Goal: Information Seeking & Learning: Learn about a topic

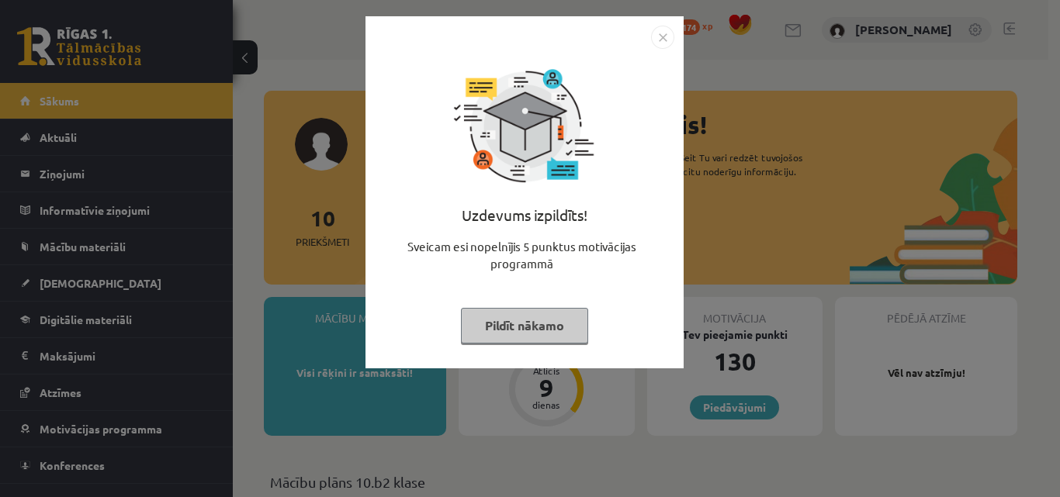
click at [562, 334] on button "Pildīt nākamo" at bounding box center [524, 326] width 127 height 36
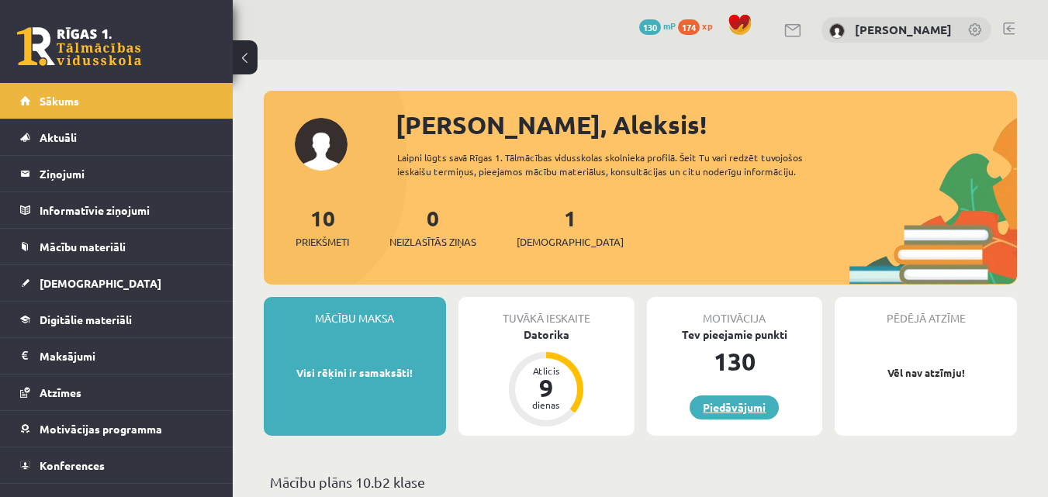
click at [735, 404] on link "Piedāvājumi" at bounding box center [734, 408] width 89 height 24
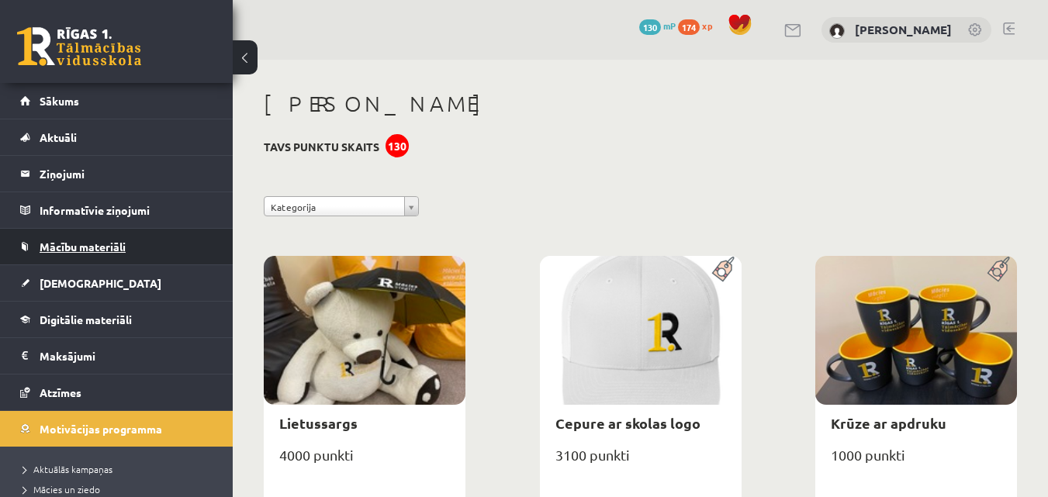
click at [95, 237] on link "Mācību materiāli" at bounding box center [116, 247] width 193 height 36
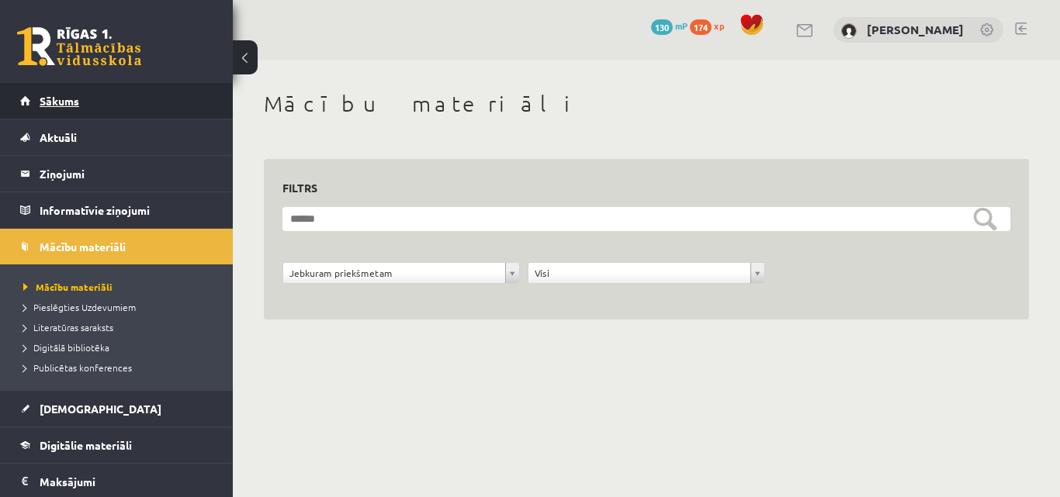
click at [81, 88] on link "Sākums" at bounding box center [116, 101] width 193 height 36
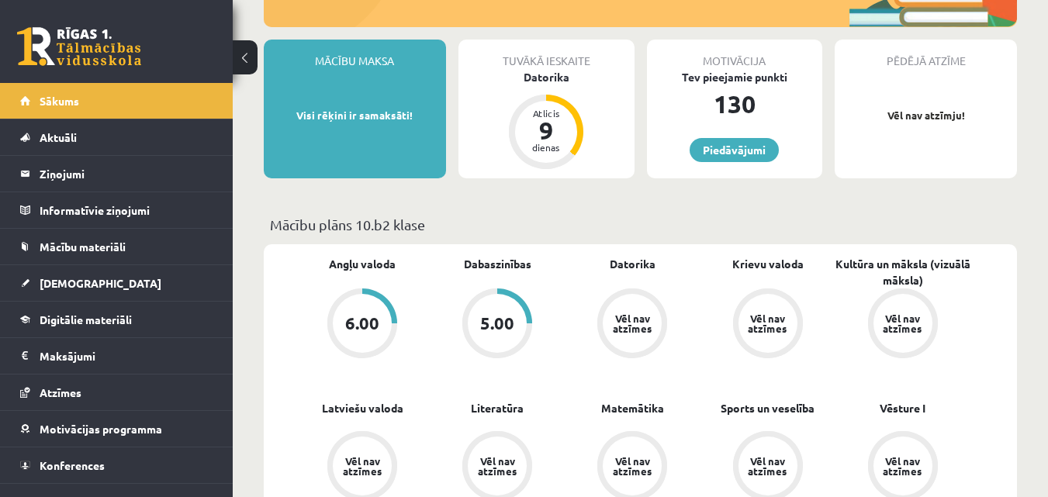
scroll to position [233, 0]
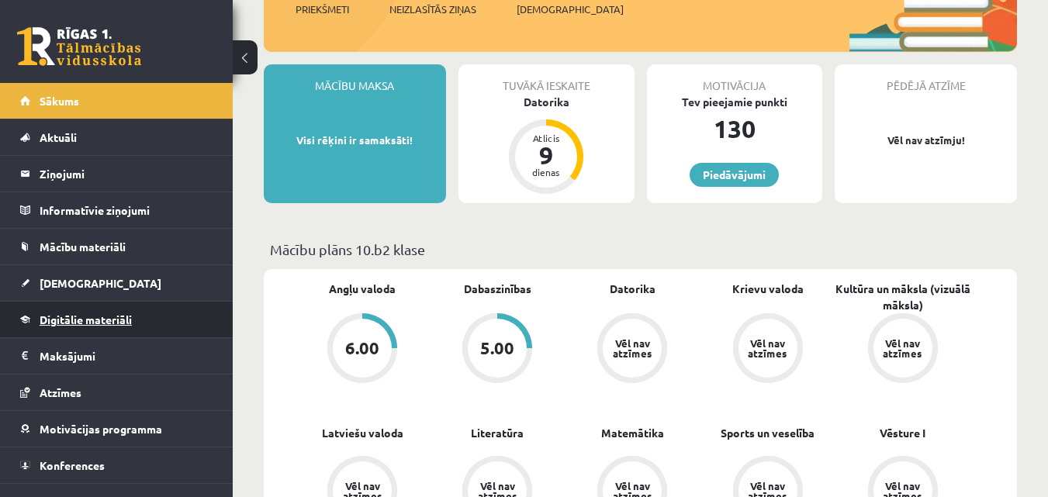
click at [81, 322] on span "Digitālie materiāli" at bounding box center [86, 320] width 92 height 14
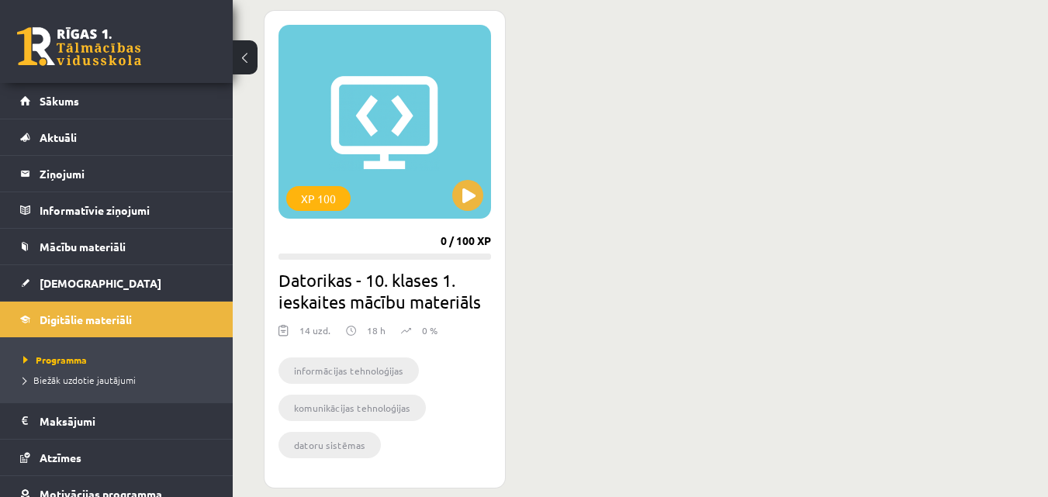
scroll to position [422, 0]
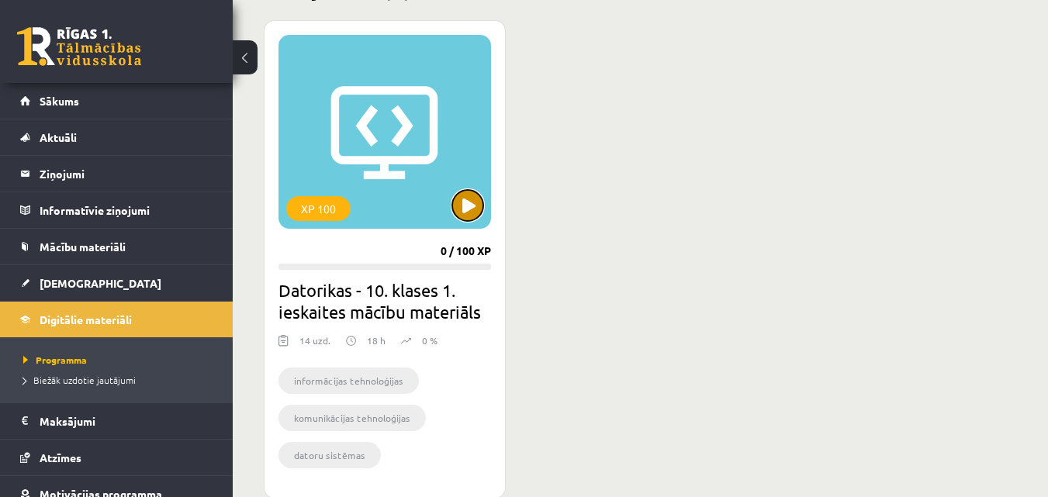
click at [466, 196] on button at bounding box center [467, 205] width 31 height 31
click at [470, 188] on div "XP 100" at bounding box center [385, 132] width 213 height 194
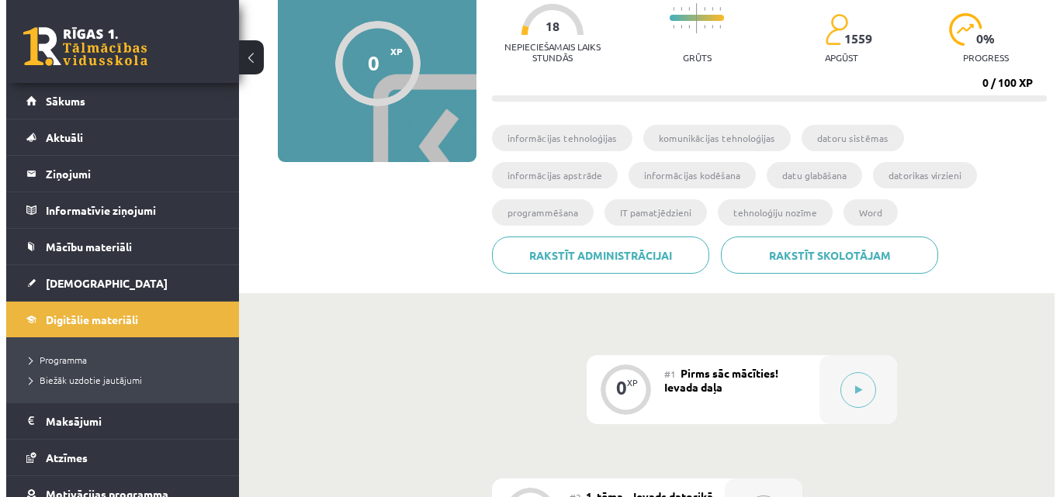
scroll to position [233, 0]
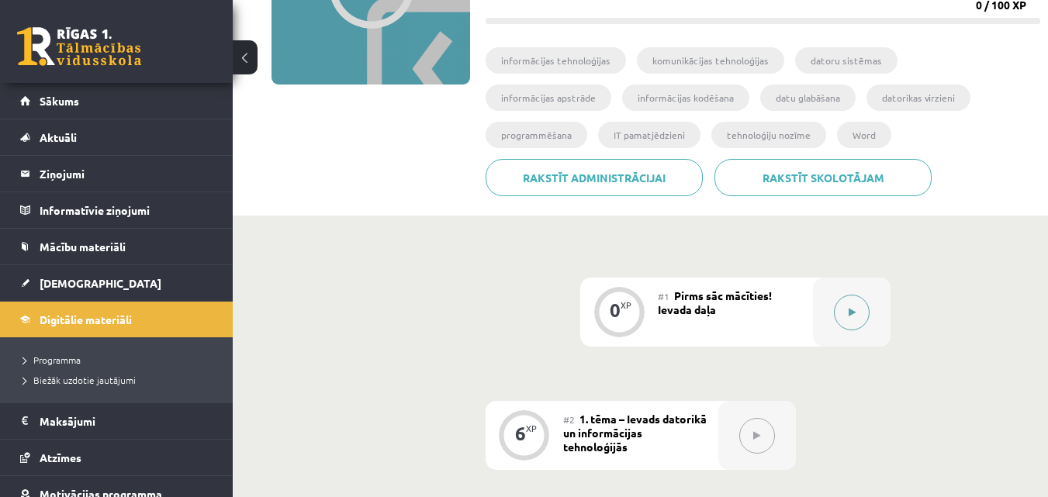
click at [870, 293] on div at bounding box center [852, 312] width 78 height 69
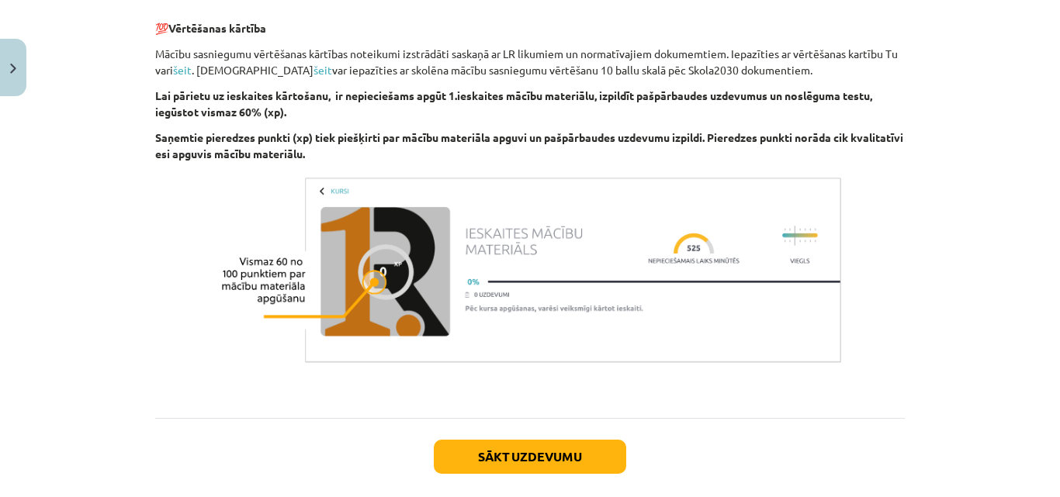
scroll to position [1148, 0]
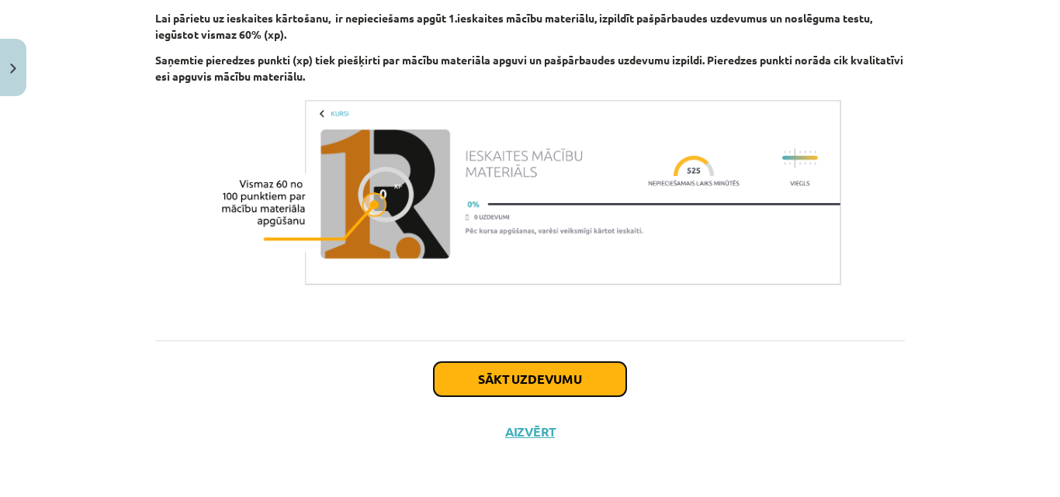
click at [579, 379] on button "Sākt uzdevumu" at bounding box center [530, 379] width 192 height 34
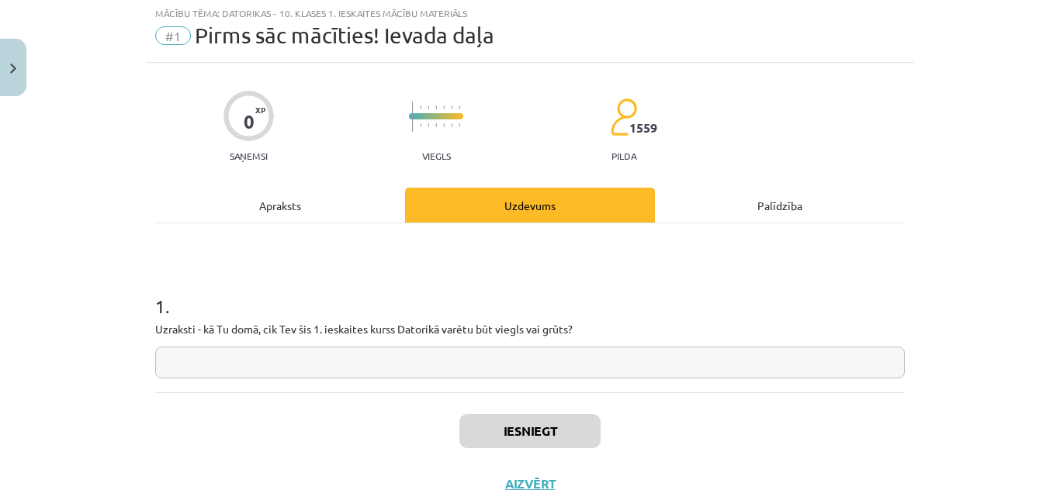
scroll to position [39, 0]
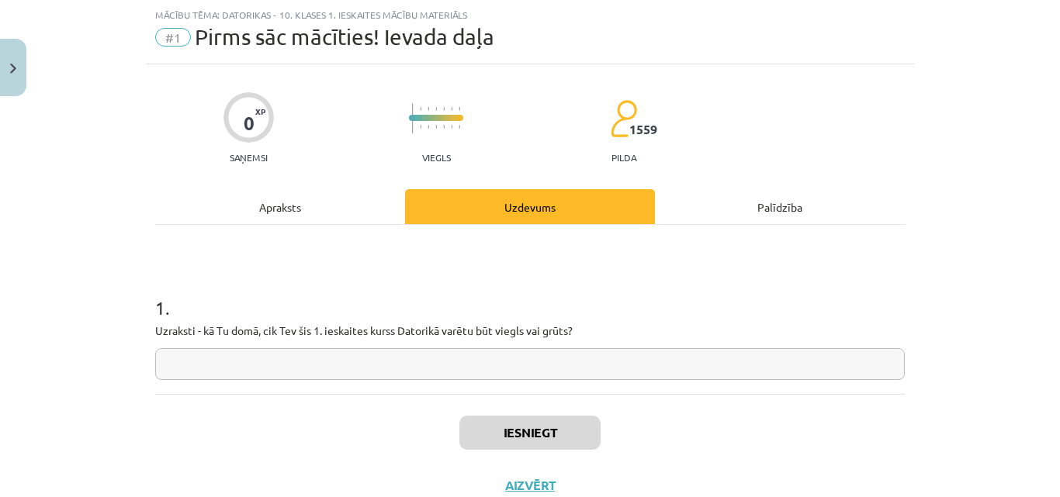
click at [361, 354] on input "text" at bounding box center [529, 364] width 749 height 32
type input "******"
click at [538, 424] on button "Iesniegt" at bounding box center [529, 433] width 141 height 34
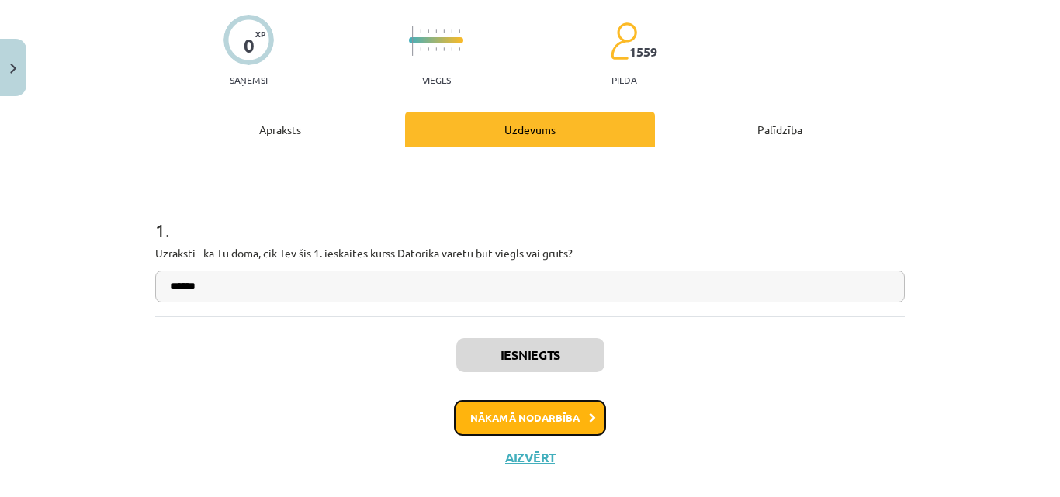
click at [543, 424] on button "Nākamā nodarbība" at bounding box center [530, 418] width 152 height 36
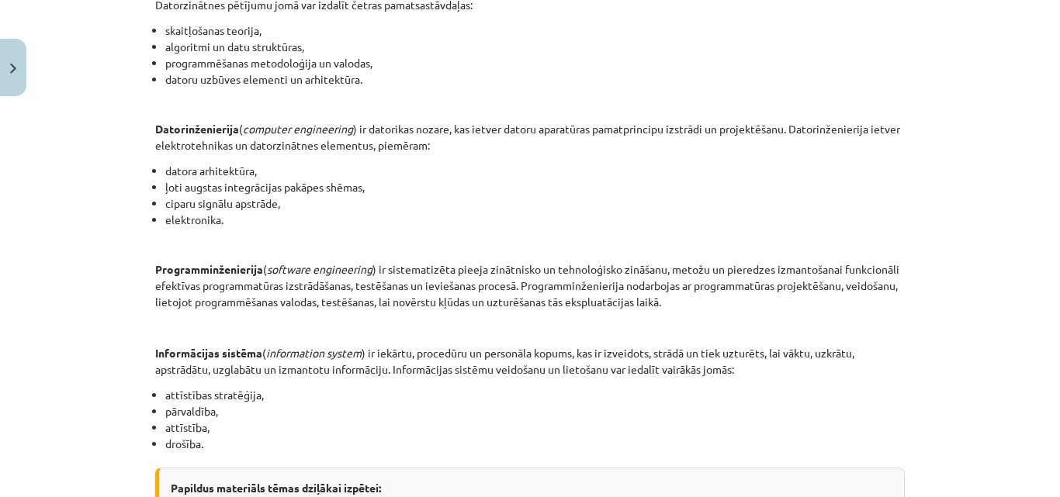
scroll to position [675, 0]
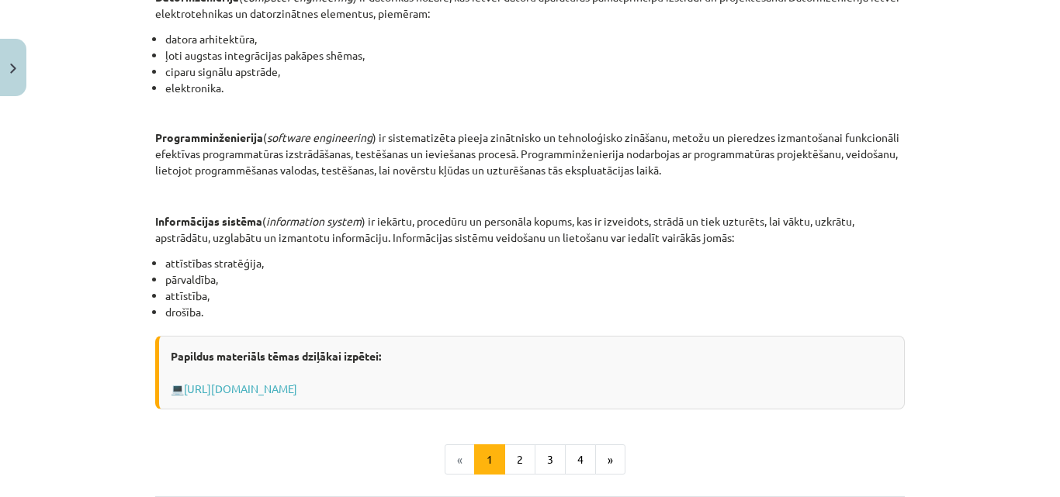
click at [427, 459] on ul "« 1 2 3 4 »" at bounding box center [529, 460] width 749 height 31
click at [424, 460] on ul "« 1 2 3 4 »" at bounding box center [529, 460] width 749 height 31
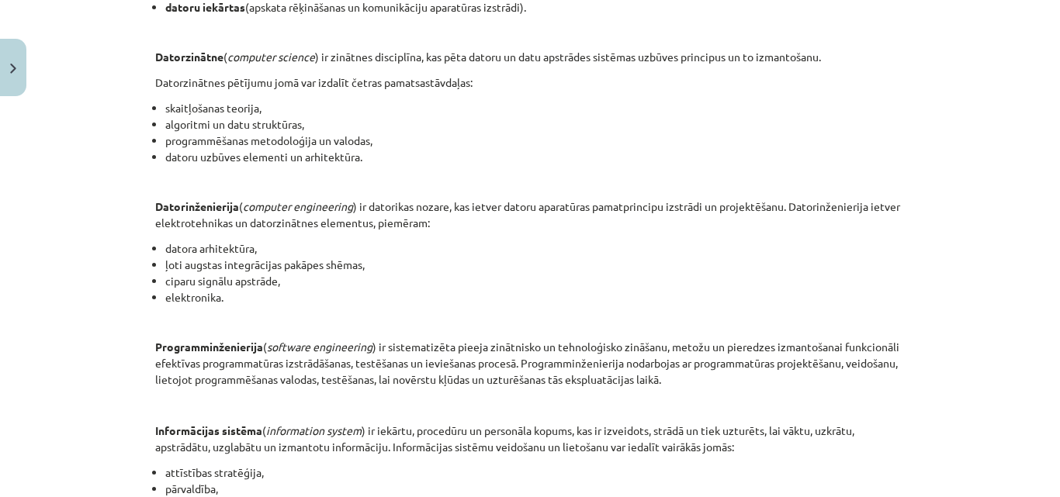
scroll to position [830, 0]
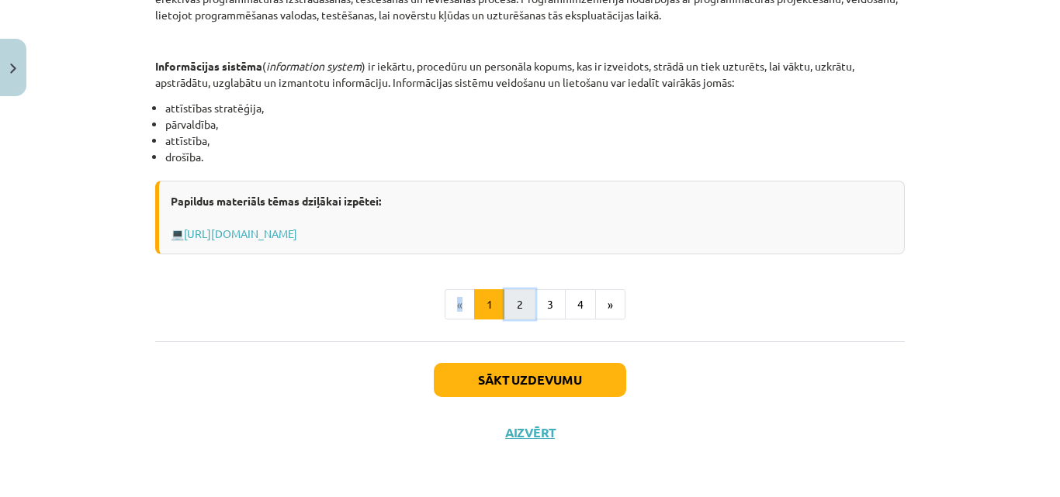
click at [517, 295] on button "2" at bounding box center [519, 304] width 31 height 31
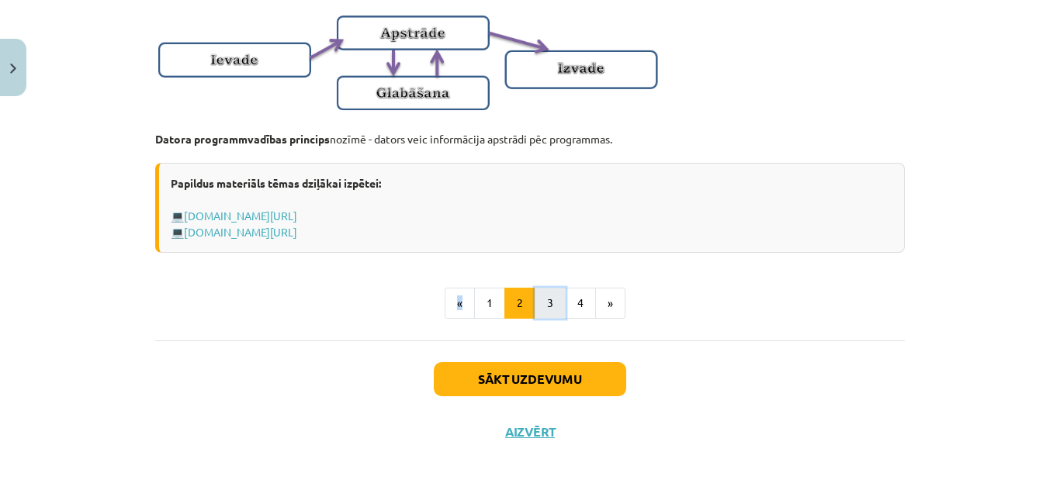
click at [542, 303] on button "3" at bounding box center [550, 303] width 31 height 31
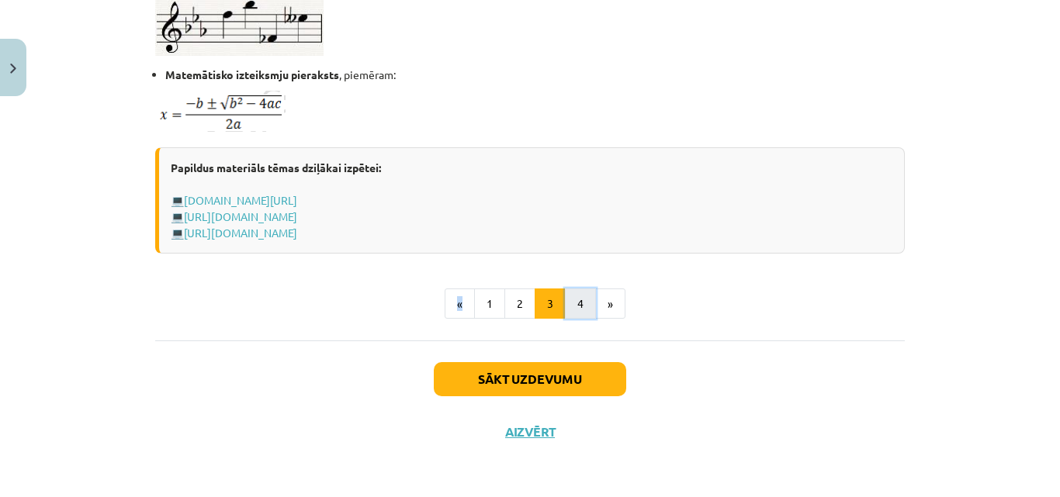
click at [575, 292] on button "4" at bounding box center [580, 304] width 31 height 31
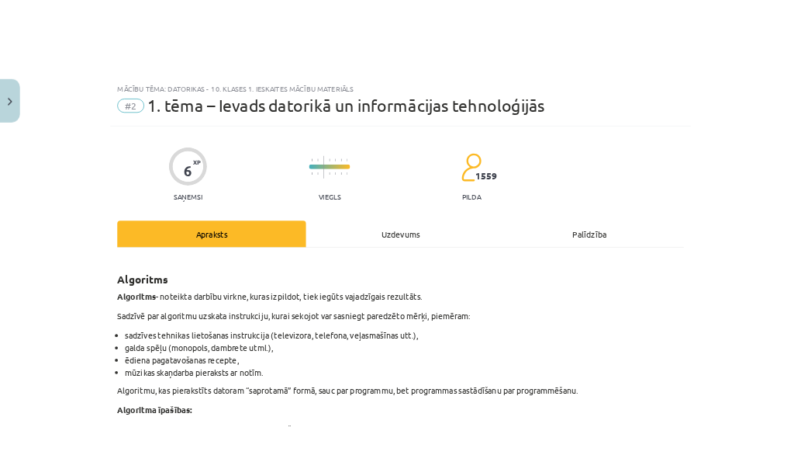
scroll to position [0, 0]
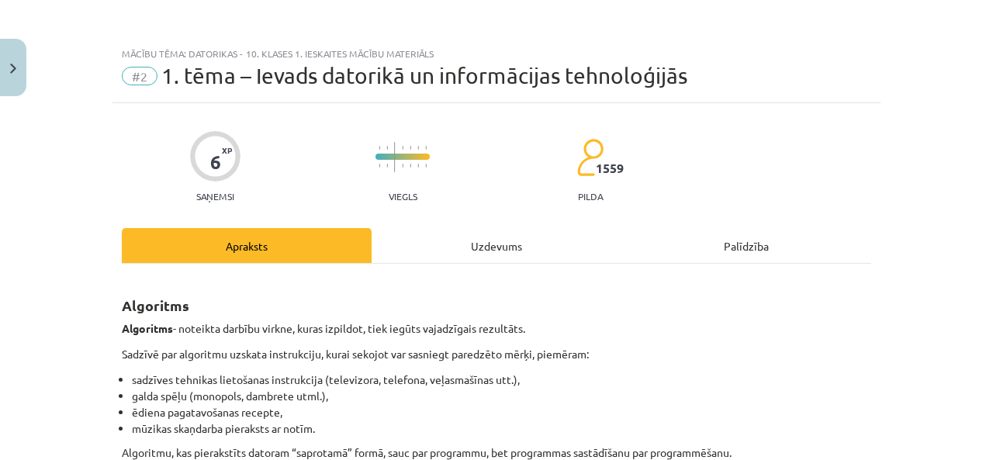
click at [889, 304] on div "Mācību tēma: Datorikas - 10. klases 1. ieskaites mācību materiāls #2 1. tēma – …" at bounding box center [496, 230] width 993 height 460
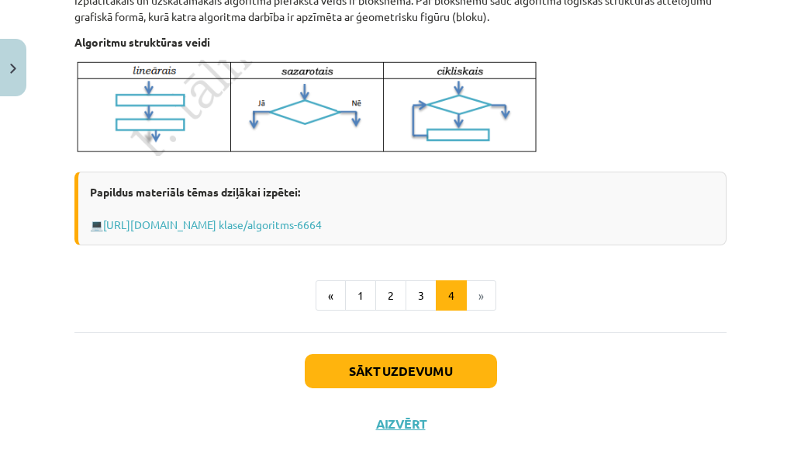
scroll to position [704, 0]
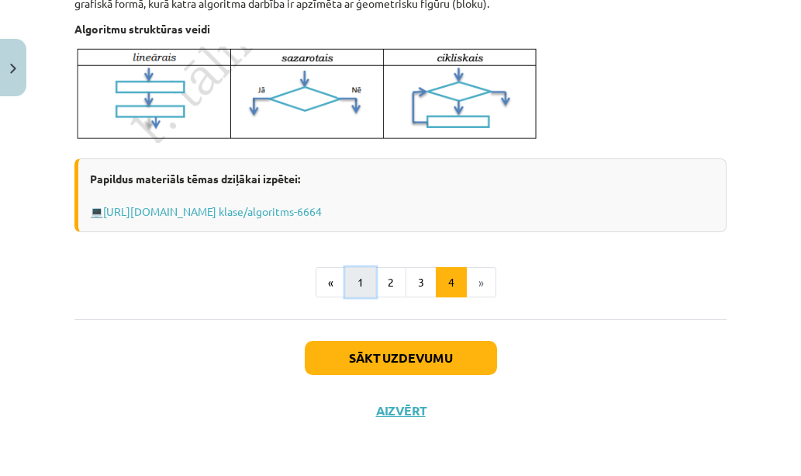
click at [346, 291] on button "1" at bounding box center [360, 282] width 31 height 31
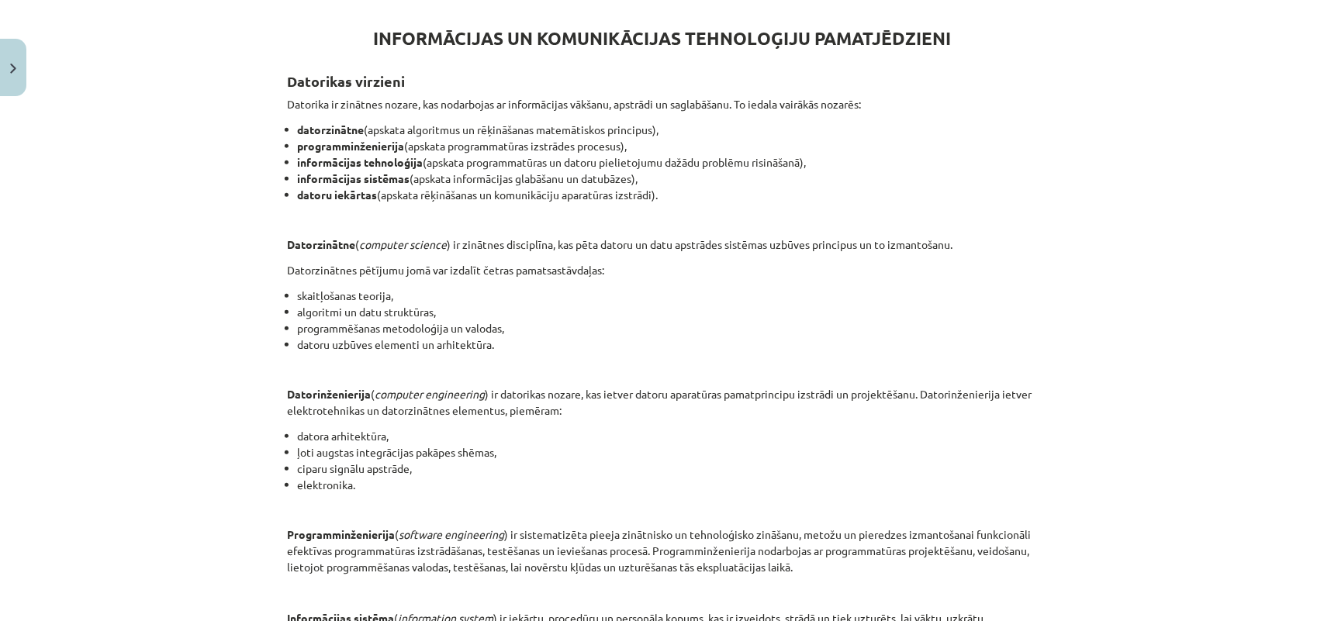
scroll to position [277, 0]
drag, startPoint x: 1050, startPoint y: 0, endPoint x: 857, endPoint y: 254, distance: 319.0
click at [857, 254] on div "INFORMĀCIJAS UN KOMUNIKĀCIJAS TEHNOLOĢIJU PAMATJĒDZIENI Datorikas virzieni Dato…" at bounding box center [662, 404] width 749 height 807
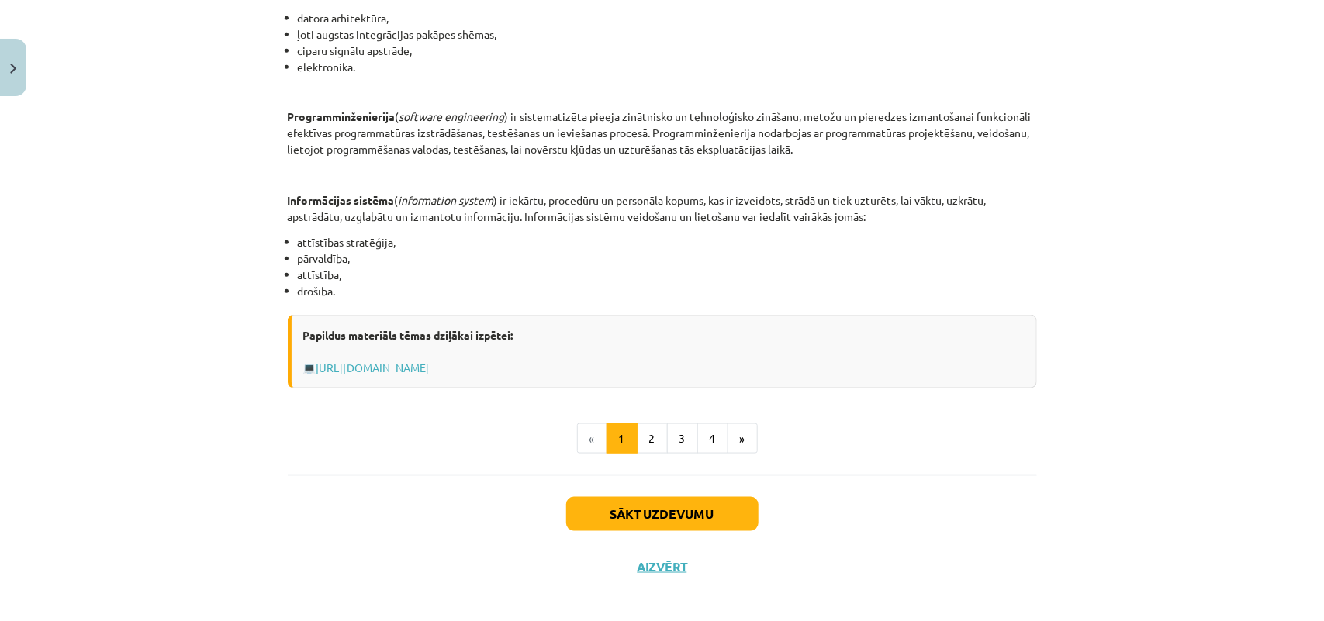
scroll to position [707, 0]
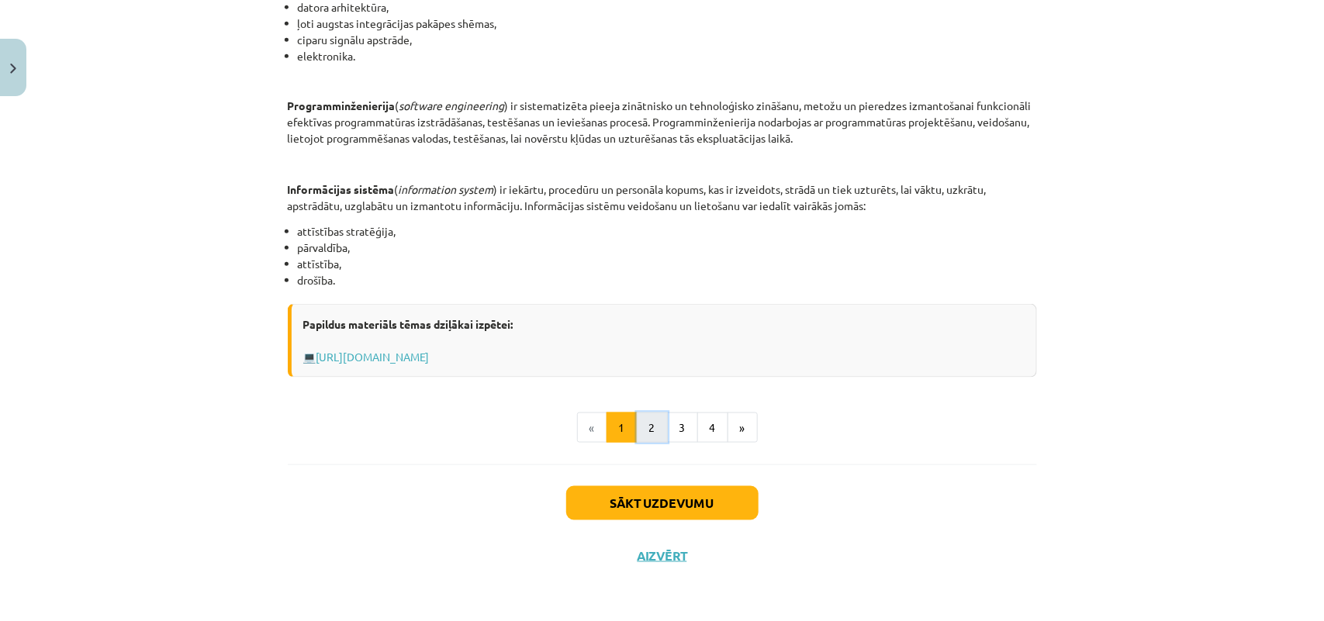
click at [653, 424] on button "2" at bounding box center [652, 428] width 31 height 31
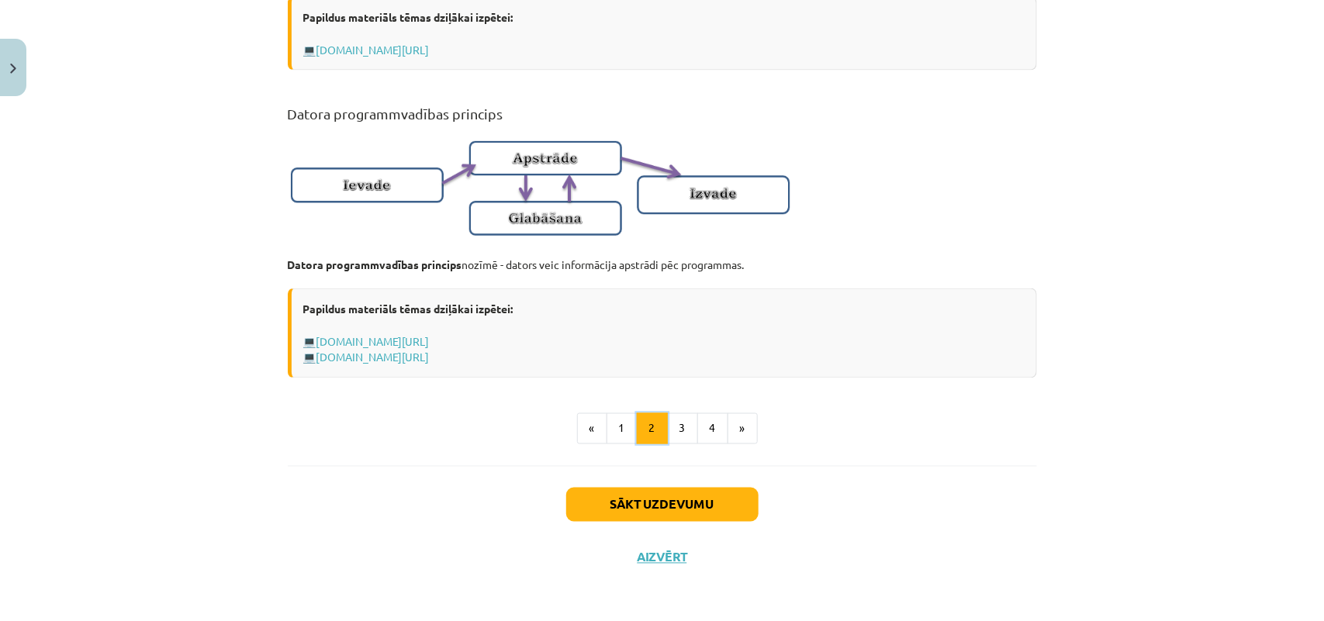
scroll to position [983, 0]
click at [681, 431] on button "3" at bounding box center [682, 427] width 31 height 31
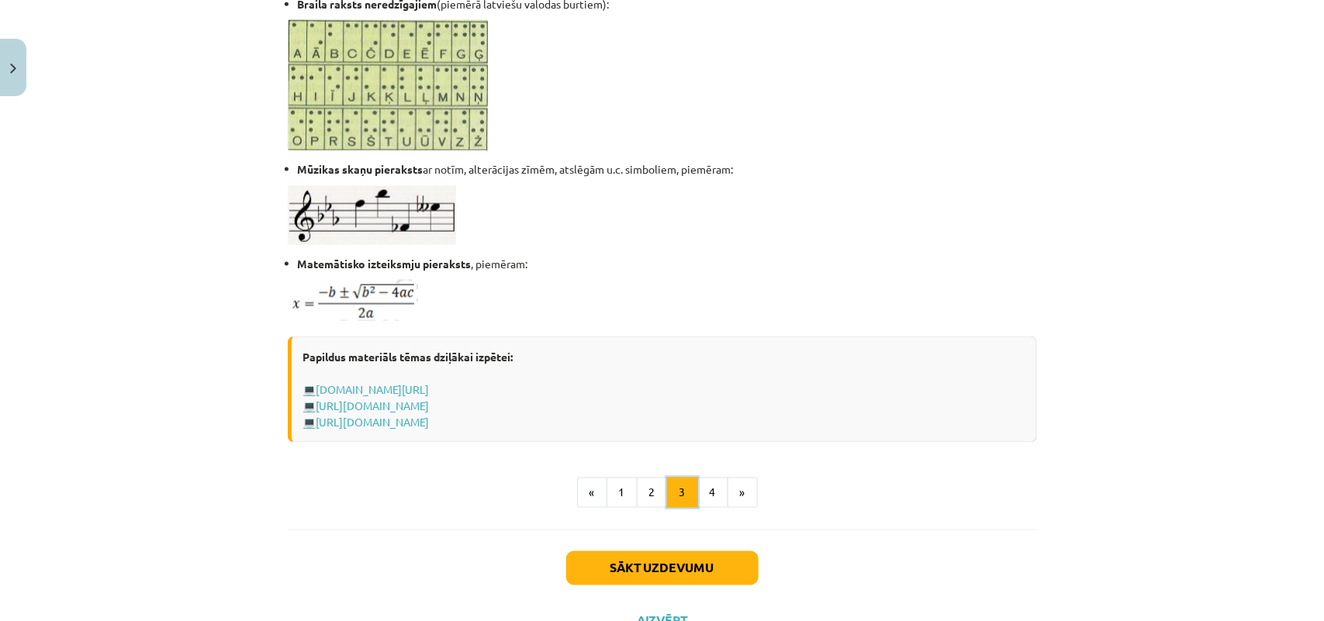
scroll to position [956, 0]
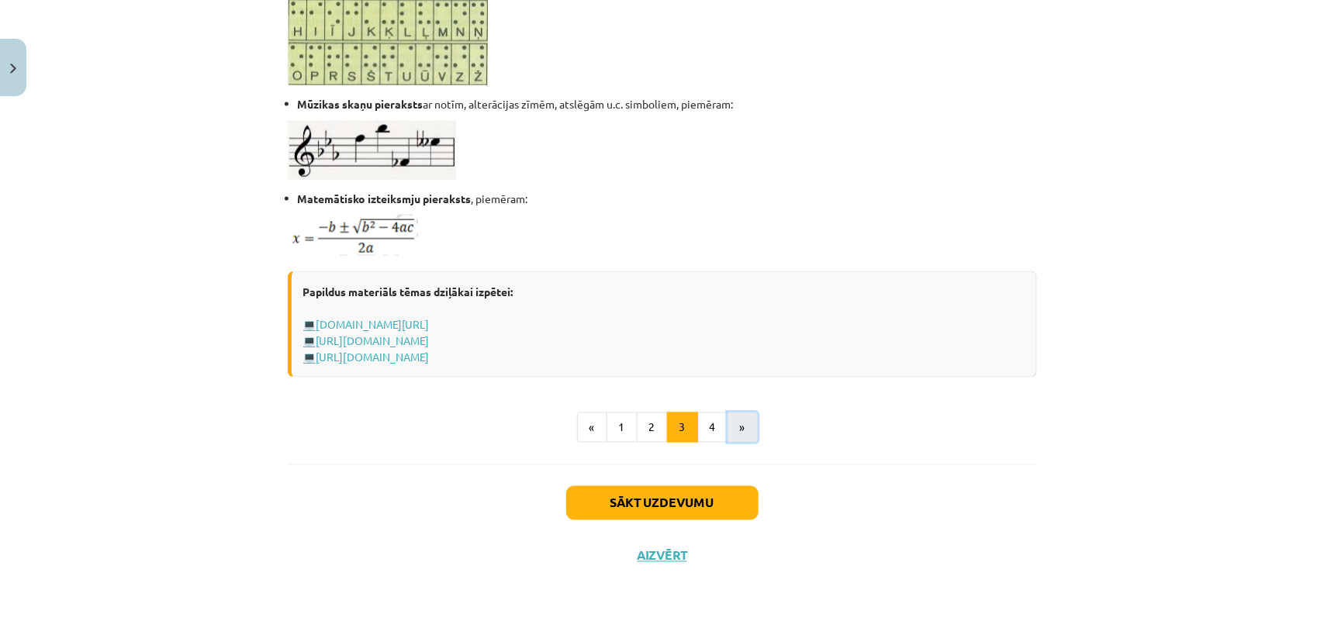
click at [728, 432] on button "»" at bounding box center [743, 428] width 30 height 31
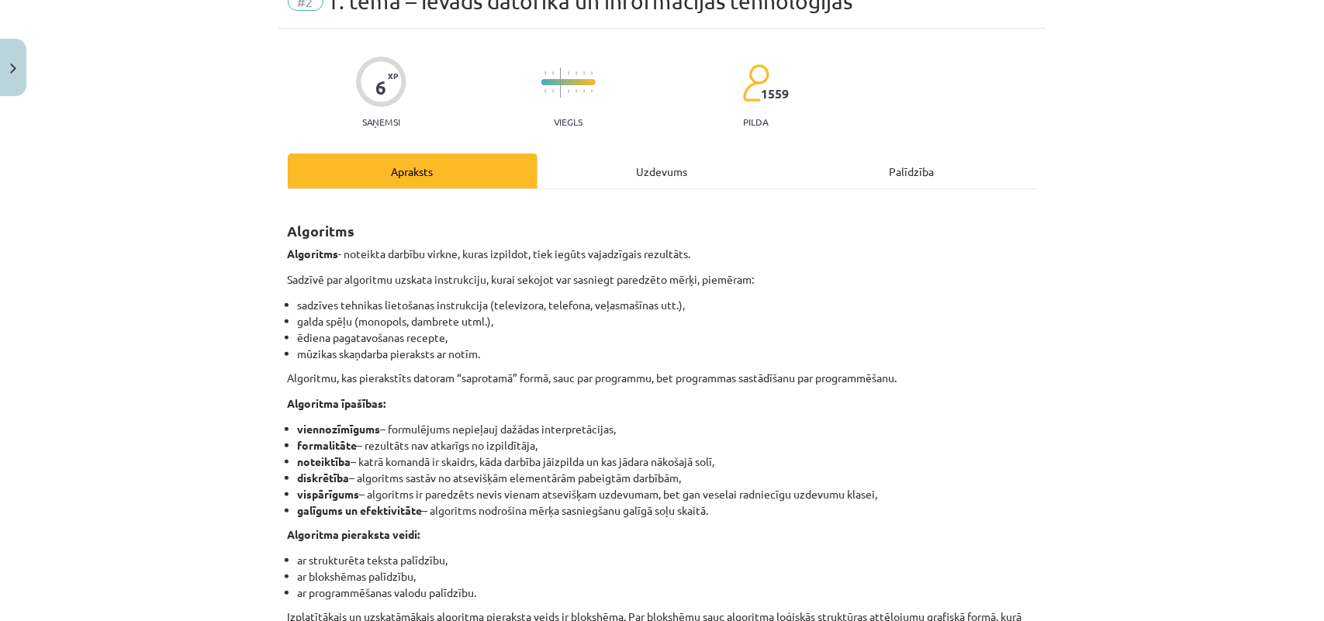
scroll to position [0, 0]
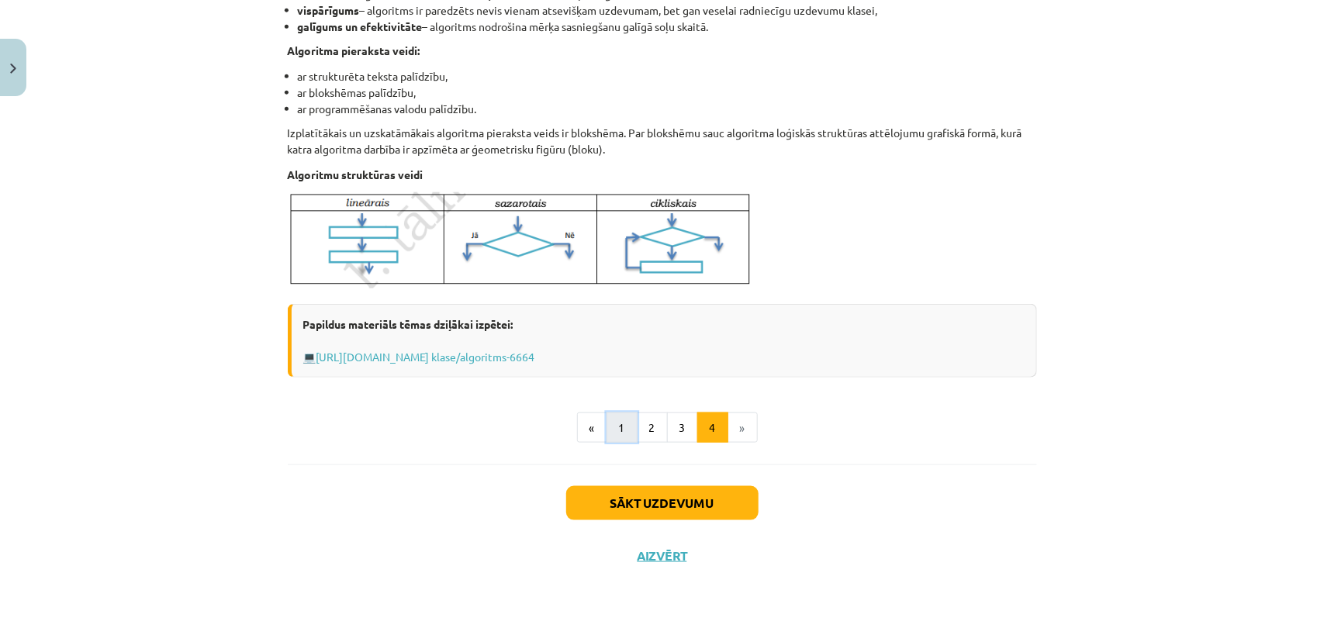
click at [614, 433] on button "1" at bounding box center [622, 428] width 31 height 31
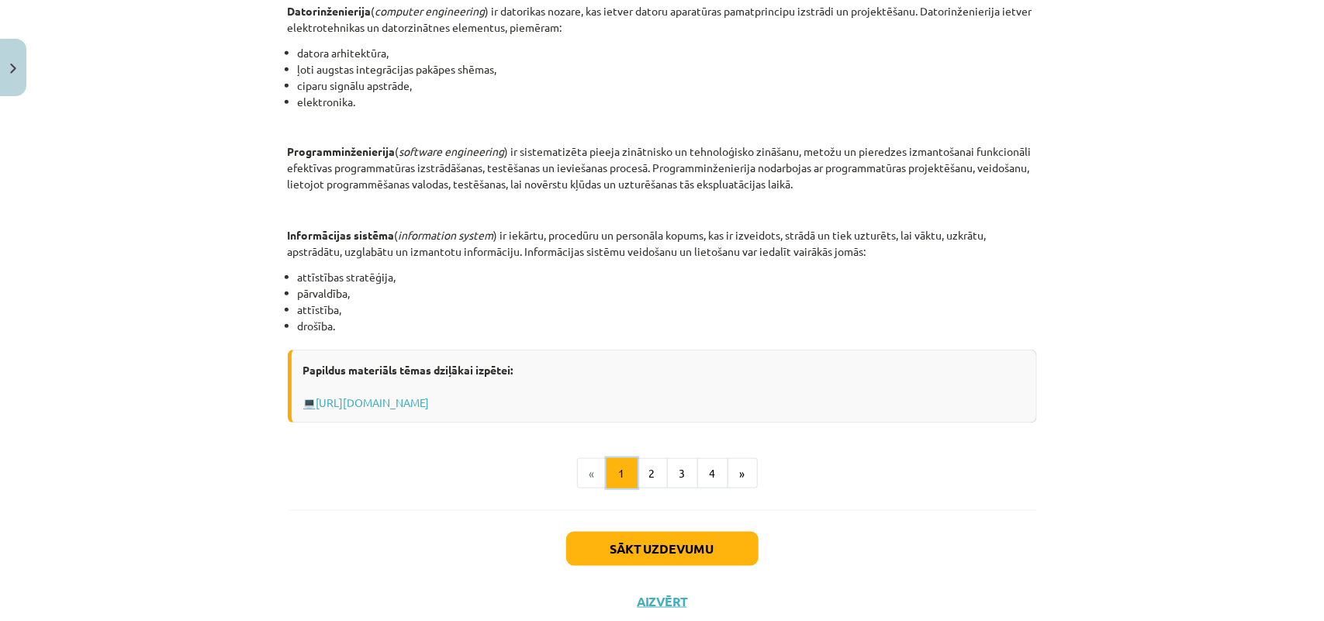
scroll to position [679, 0]
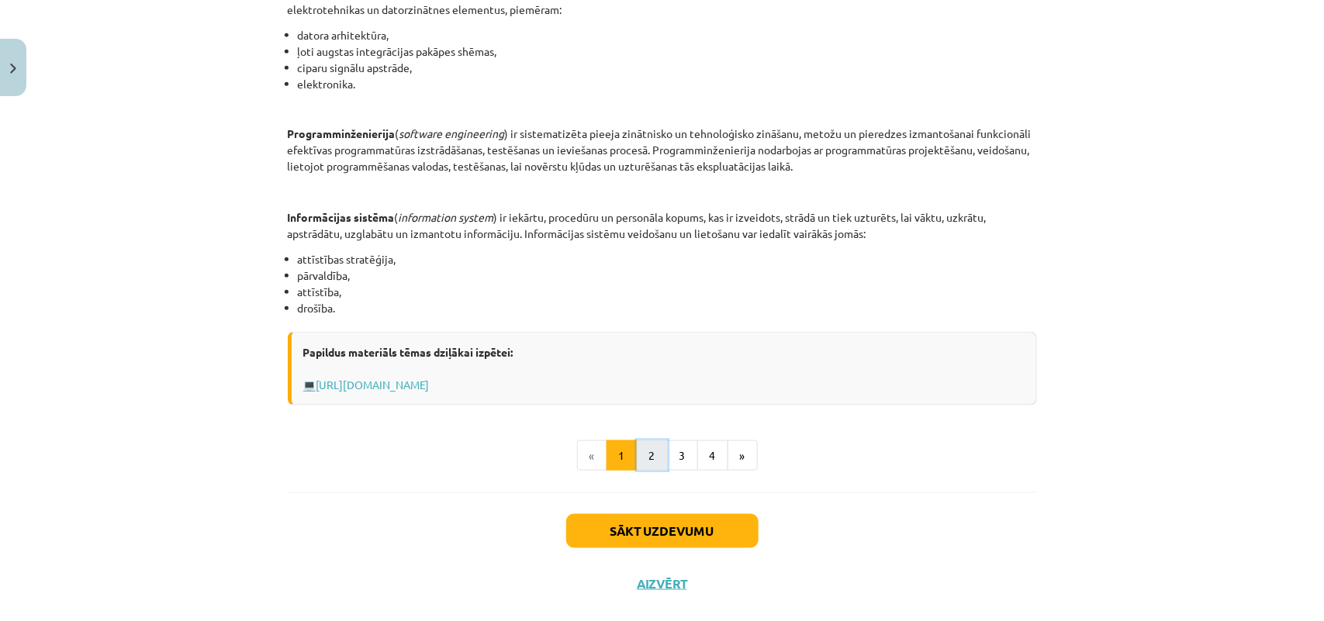
click at [642, 444] on button "2" at bounding box center [652, 456] width 31 height 31
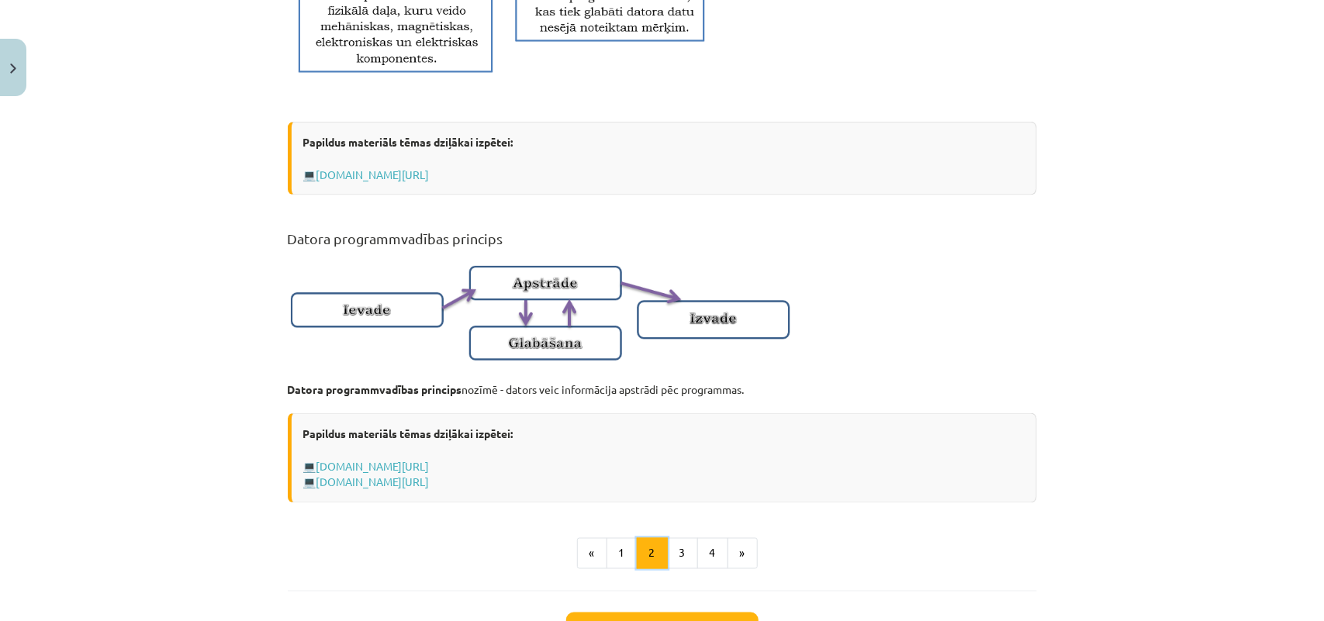
scroll to position [873, 0]
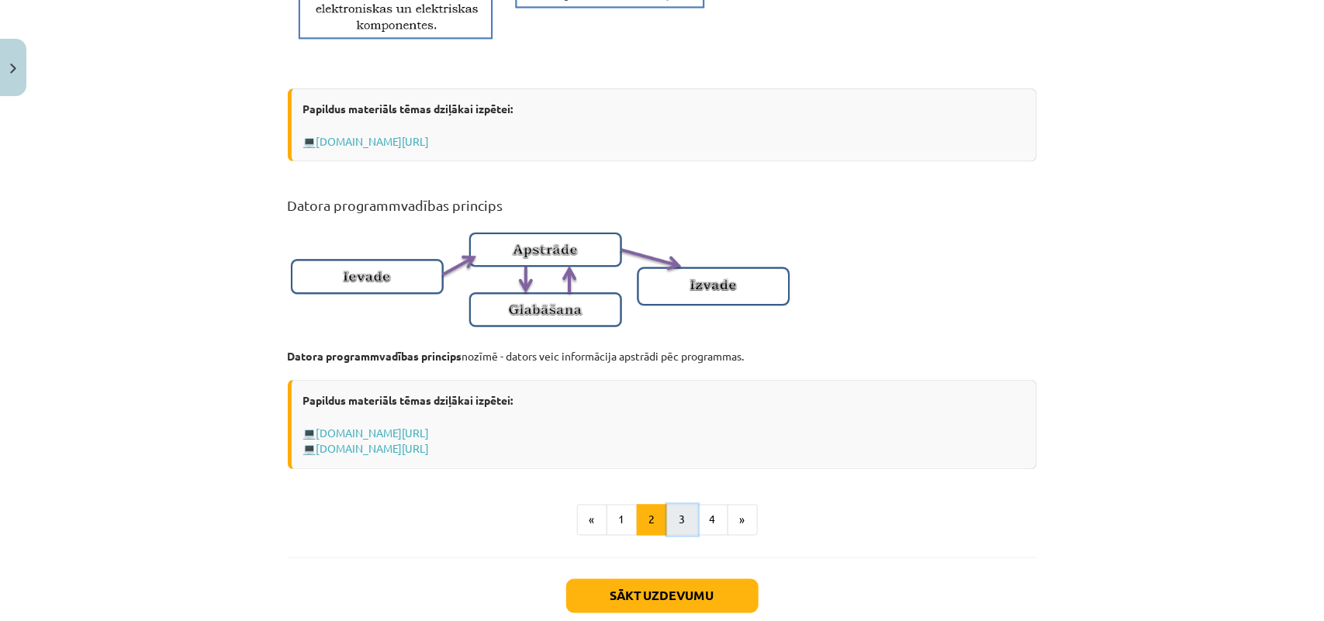
click at [676, 497] on button "3" at bounding box center [682, 520] width 31 height 31
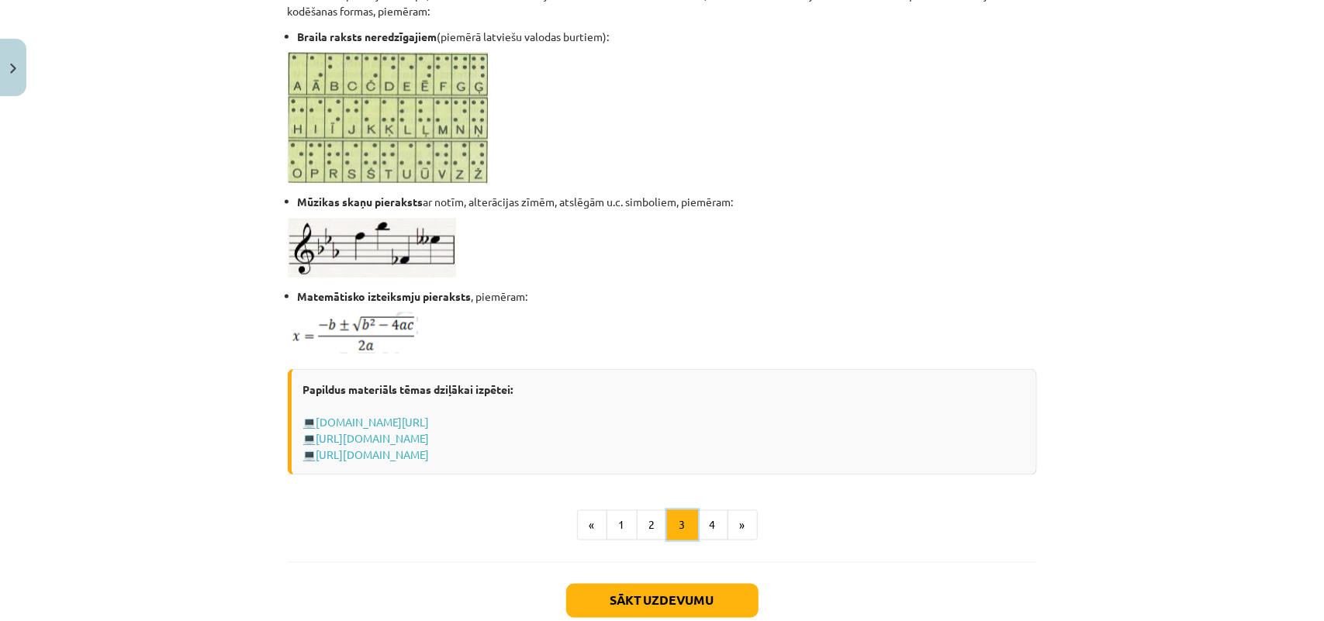
scroll to position [956, 0]
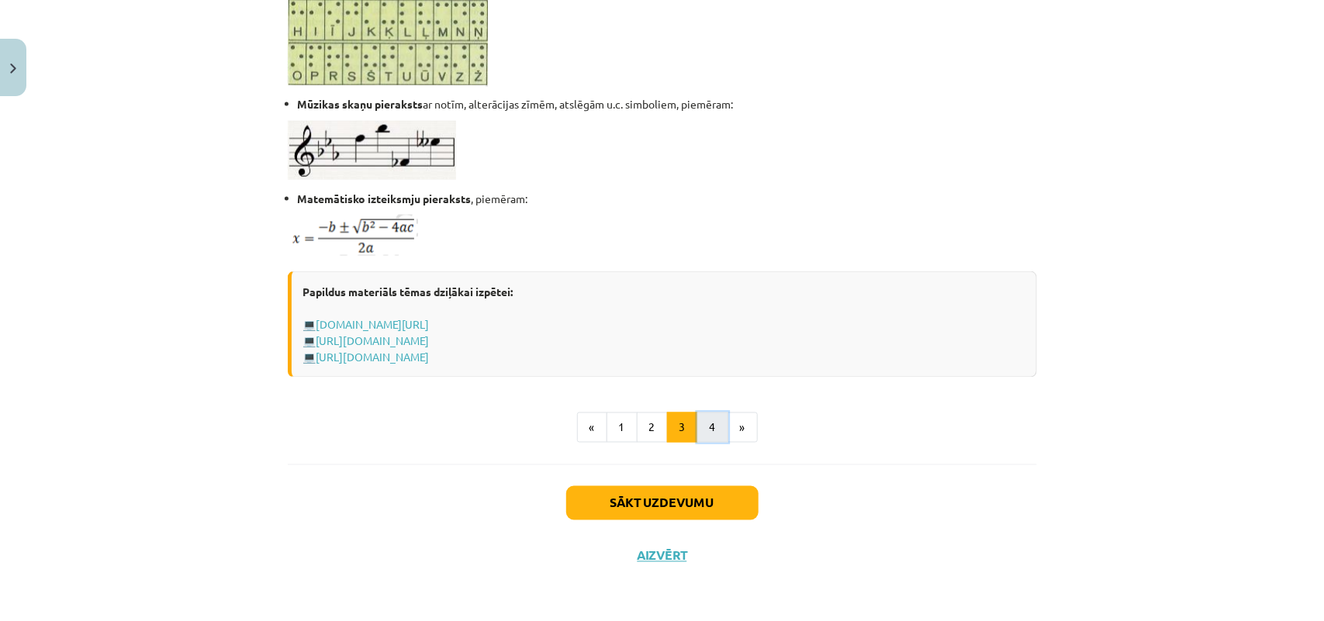
click at [715, 433] on button "4" at bounding box center [712, 428] width 31 height 31
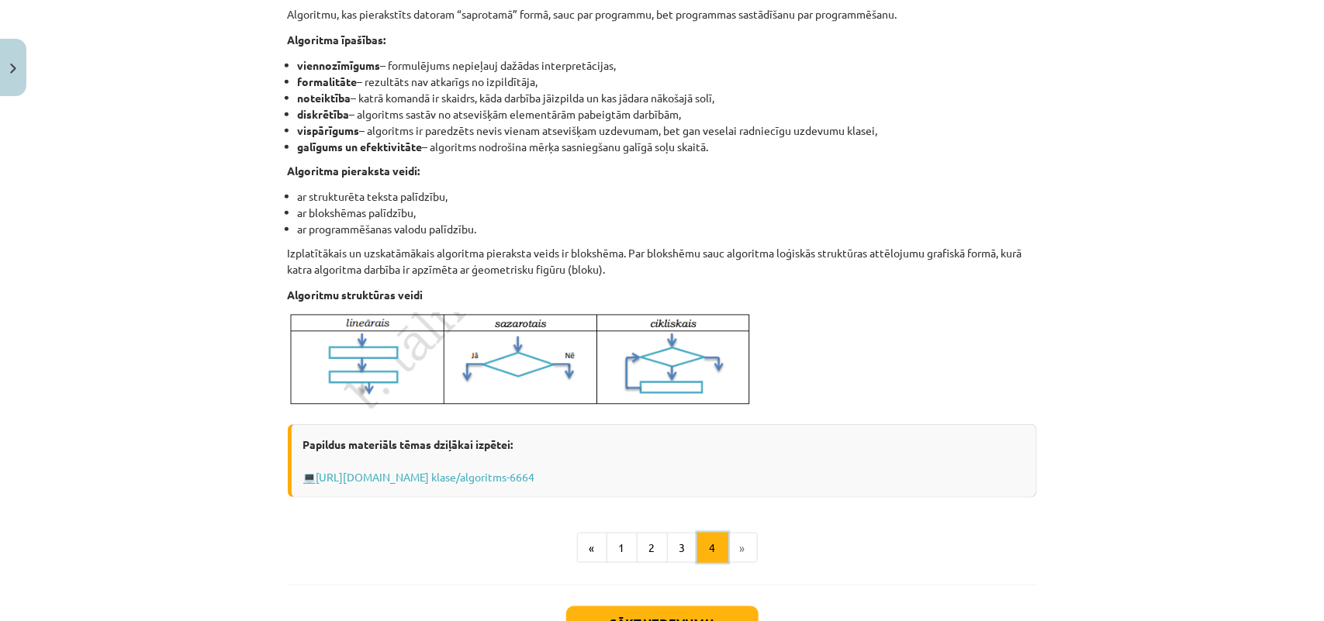
scroll to position [485, 0]
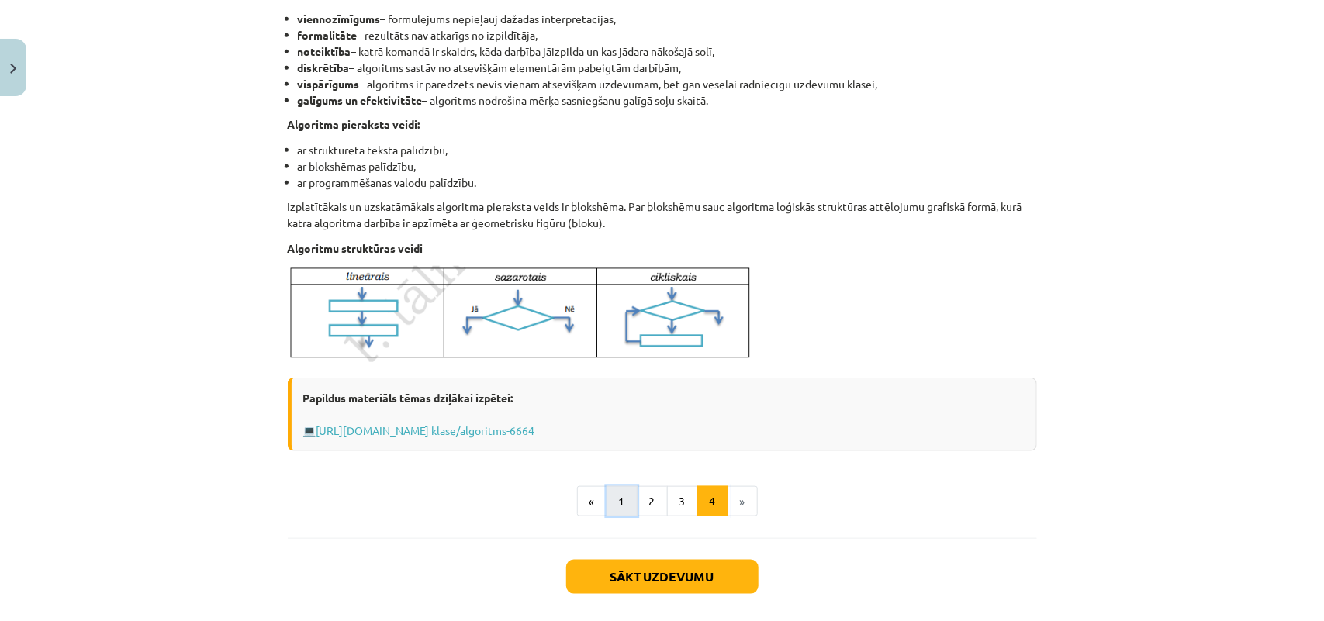
click at [627, 497] on button "1" at bounding box center [622, 501] width 31 height 31
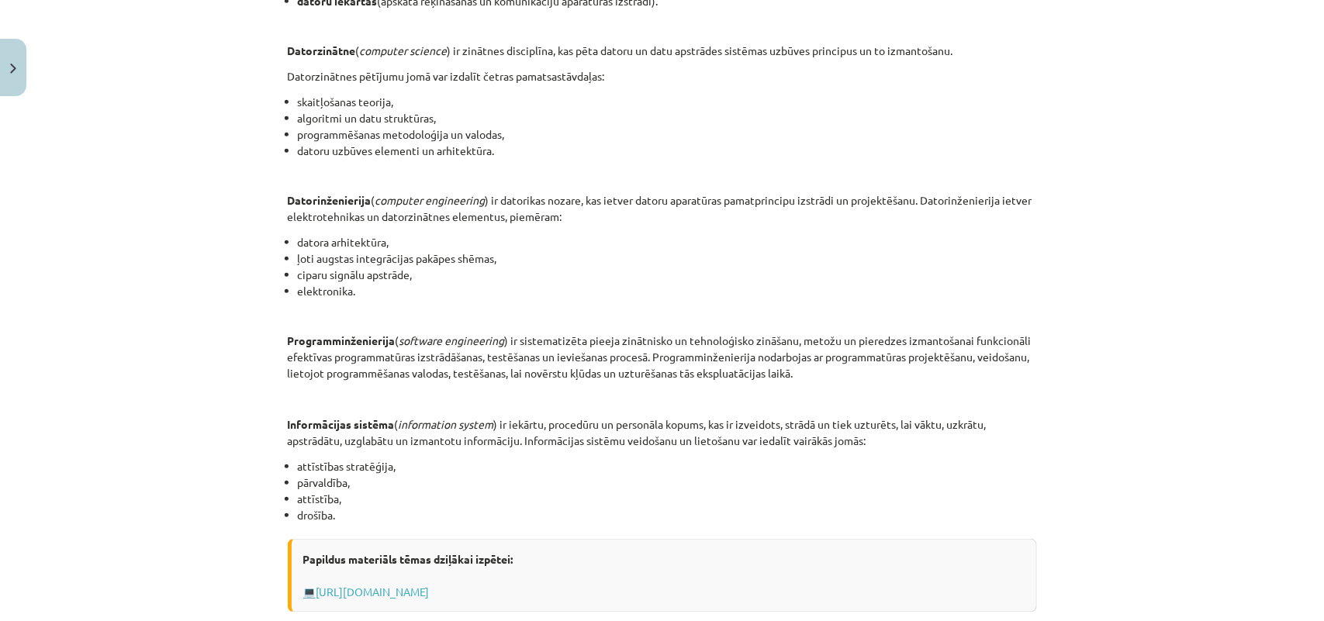
scroll to position [569, 0]
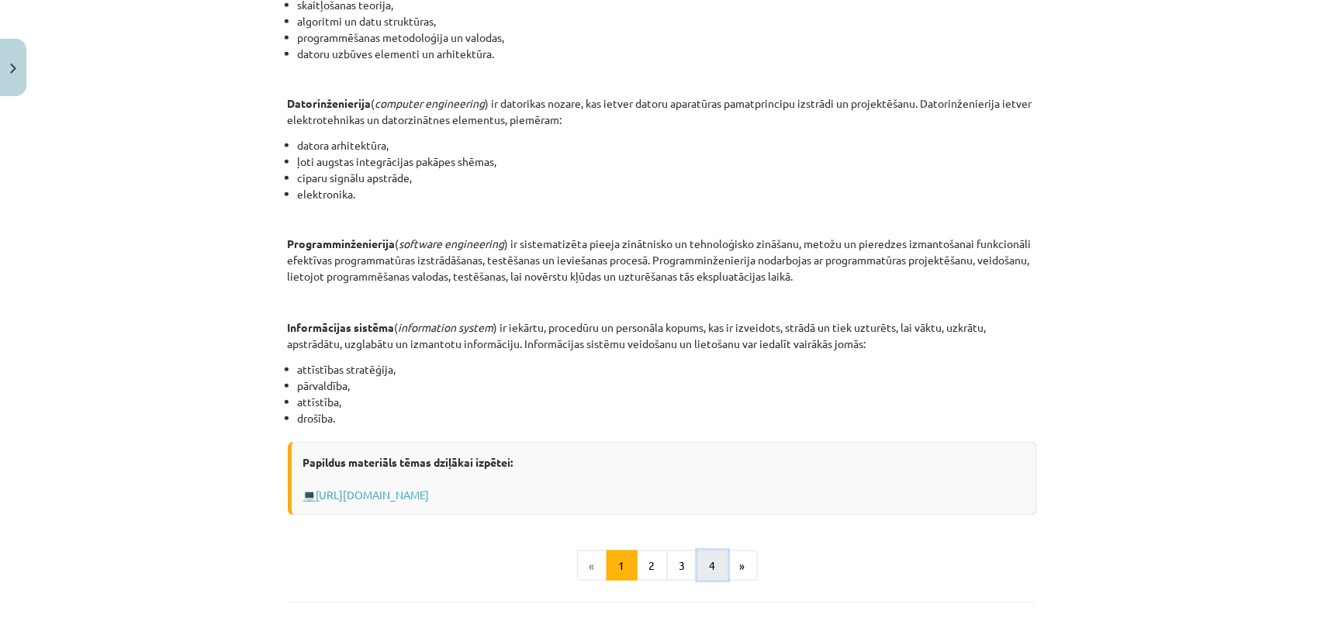
click at [718, 497] on button "4" at bounding box center [712, 566] width 31 height 31
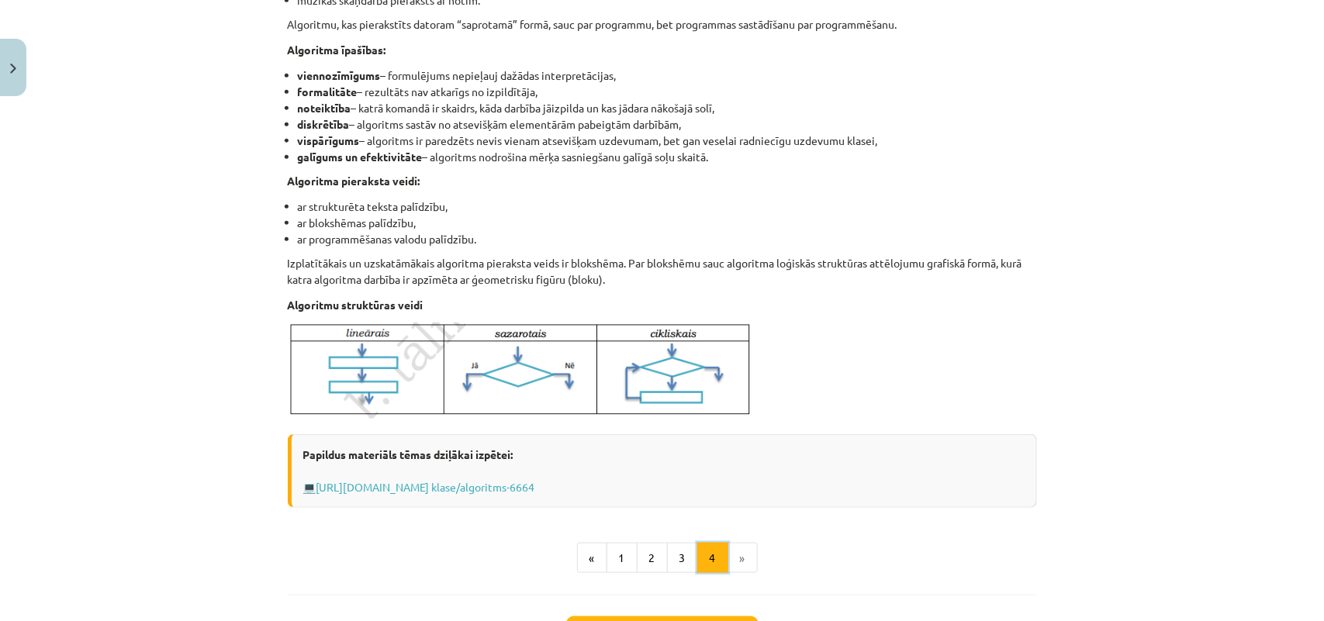
scroll to position [462, 0]
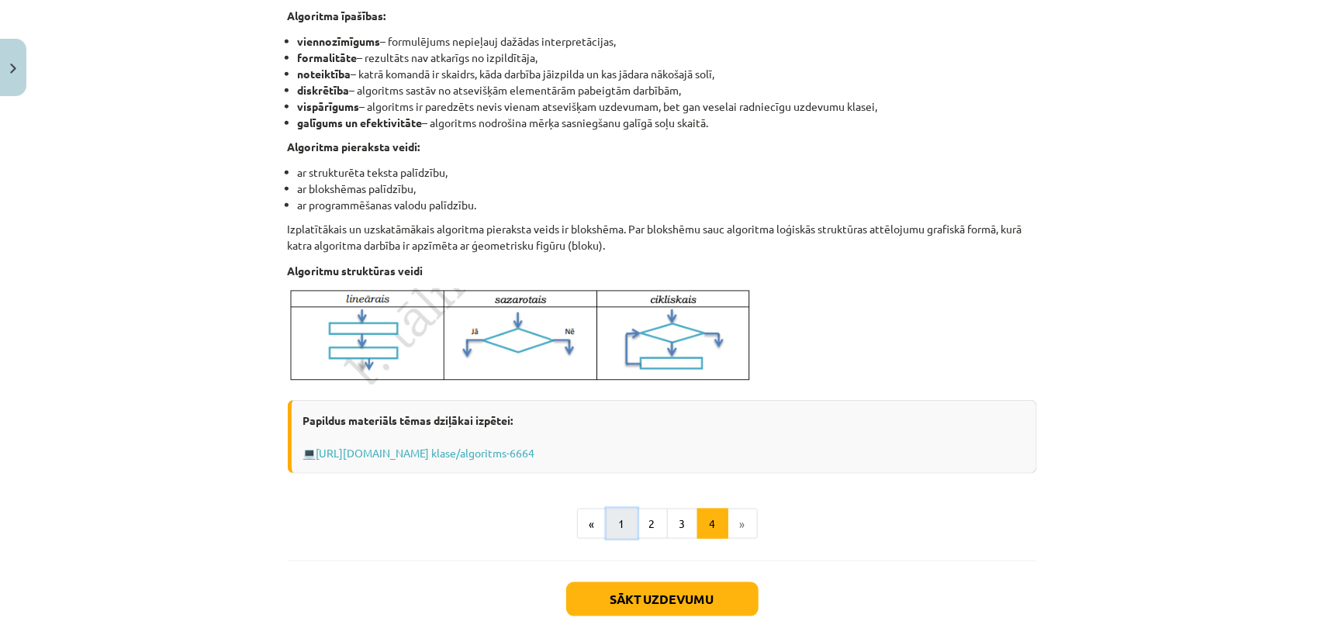
click at [607, 497] on button "1" at bounding box center [622, 524] width 31 height 31
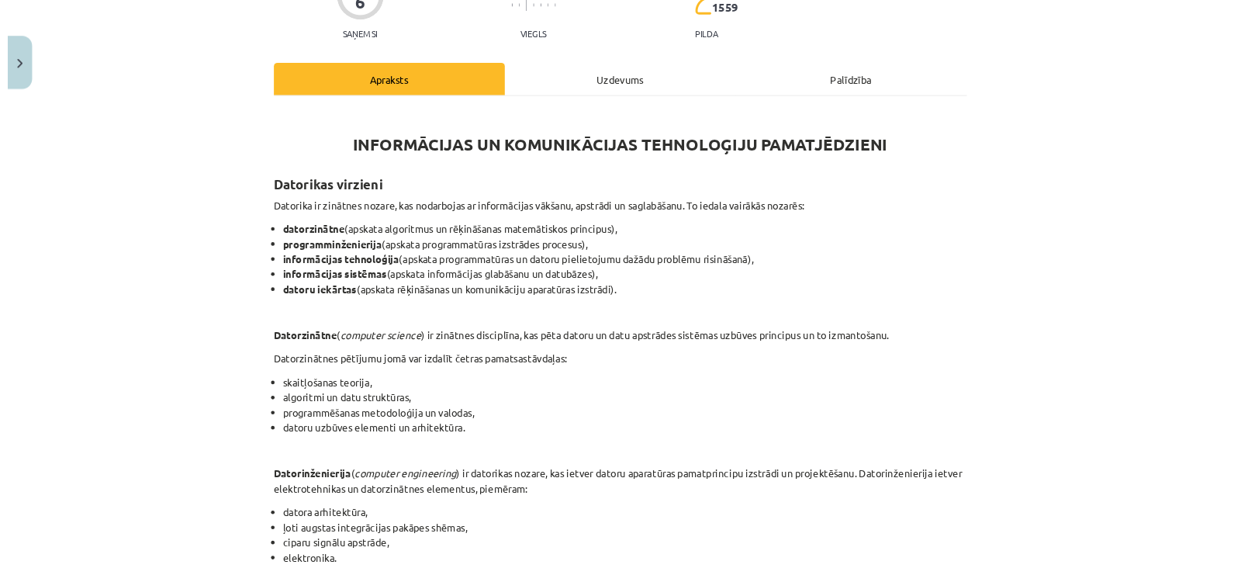
scroll to position [194, 0]
